Goal: Task Accomplishment & Management: Use online tool/utility

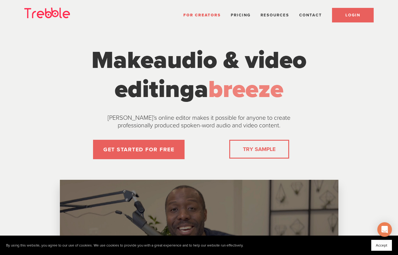
click at [353, 15] on span "LOGIN" at bounding box center [352, 15] width 15 height 5
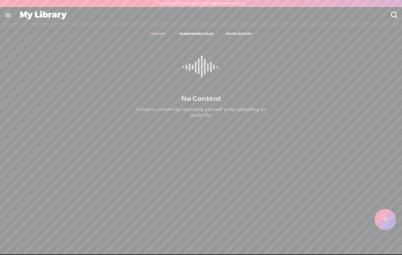
click at [197, 34] on link "TRANSCRIBED FILES" at bounding box center [196, 34] width 35 height 4
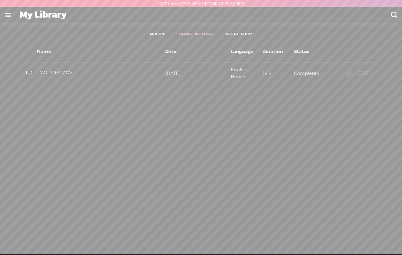
click at [363, 74] on div "EDIT" at bounding box center [363, 73] width 10 height 6
